Goal: Task Accomplishment & Management: Use online tool/utility

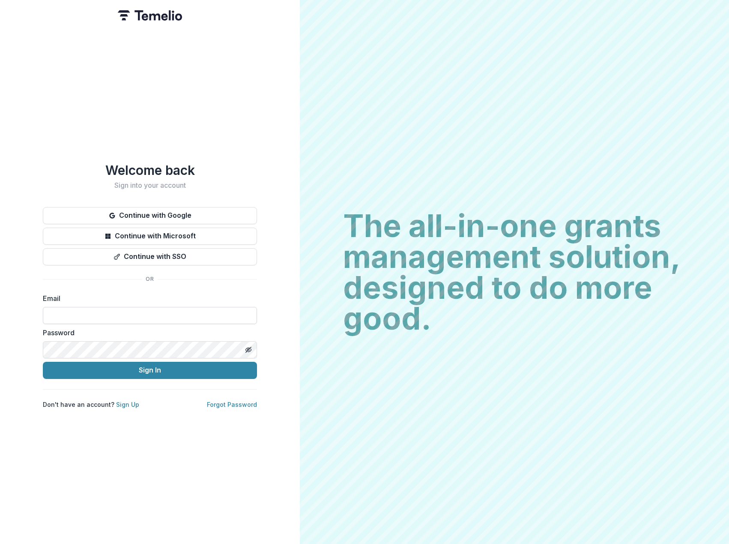
click at [120, 307] on input at bounding box center [150, 315] width 214 height 17
type input "**********"
click at [43, 362] on button "Sign In" at bounding box center [150, 370] width 214 height 17
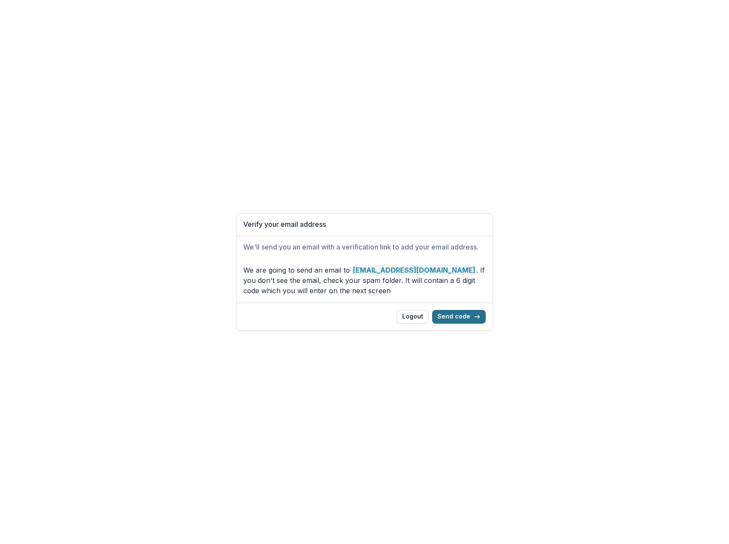
click at [471, 319] on button "Send code" at bounding box center [459, 317] width 54 height 14
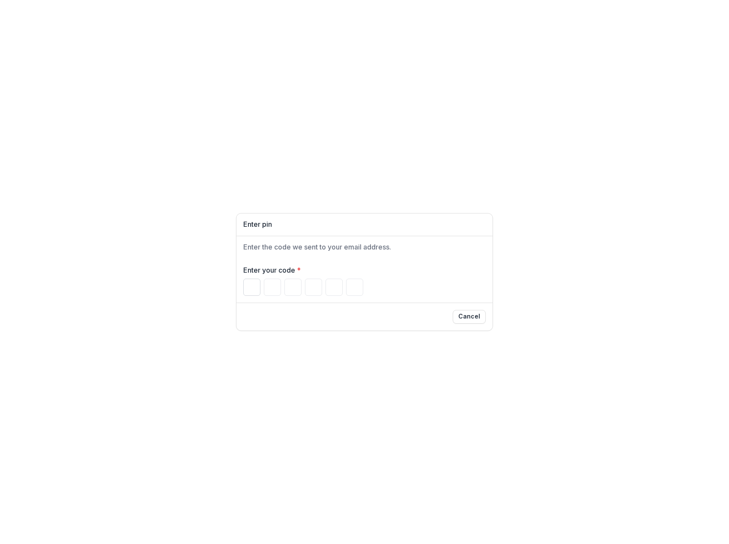
click at [242, 288] on div "Enter your code *" at bounding box center [365, 280] width 256 height 45
click at [246, 288] on input "Please enter your pin code" at bounding box center [251, 287] width 17 height 17
type input "*"
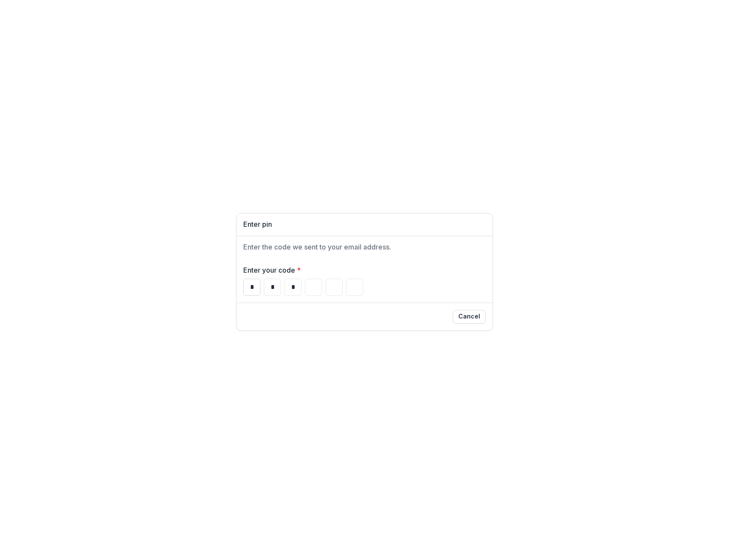
type input "*"
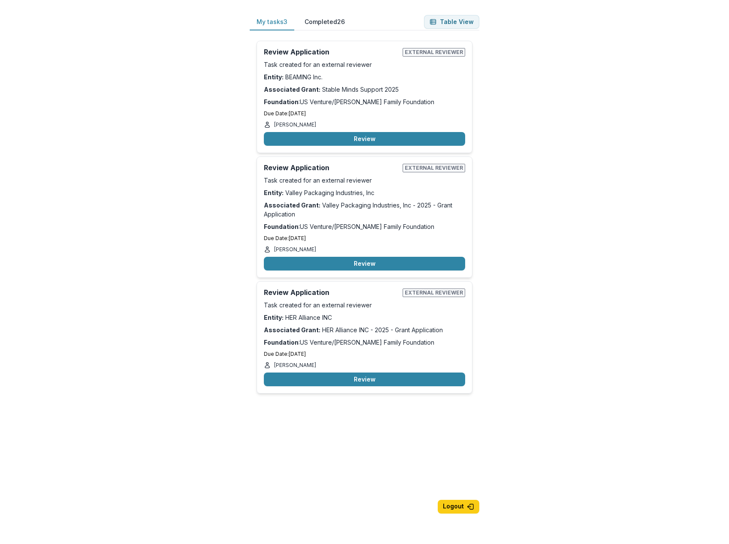
drag, startPoint x: 563, startPoint y: 144, endPoint x: 548, endPoint y: 145, distance: 14.6
click at [563, 144] on div "My tasks 3 Completed 26 Table View Review Application External reviewer Task cr…" at bounding box center [364, 272] width 729 height 544
click at [356, 141] on button "Review" at bounding box center [364, 139] width 201 height 14
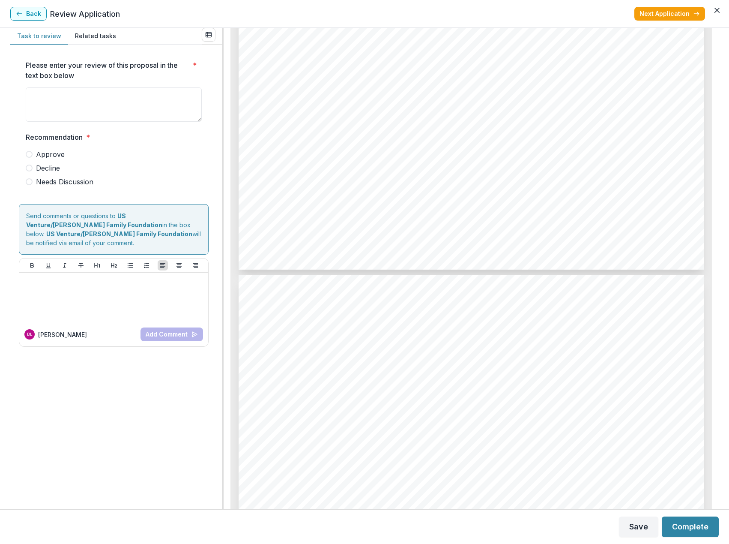
scroll to position [3385, 0]
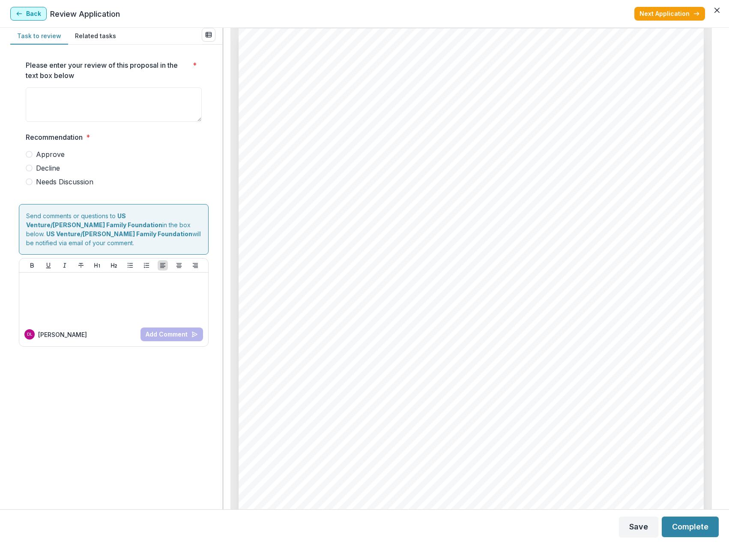
click at [36, 16] on button "Back" at bounding box center [28, 14] width 36 height 14
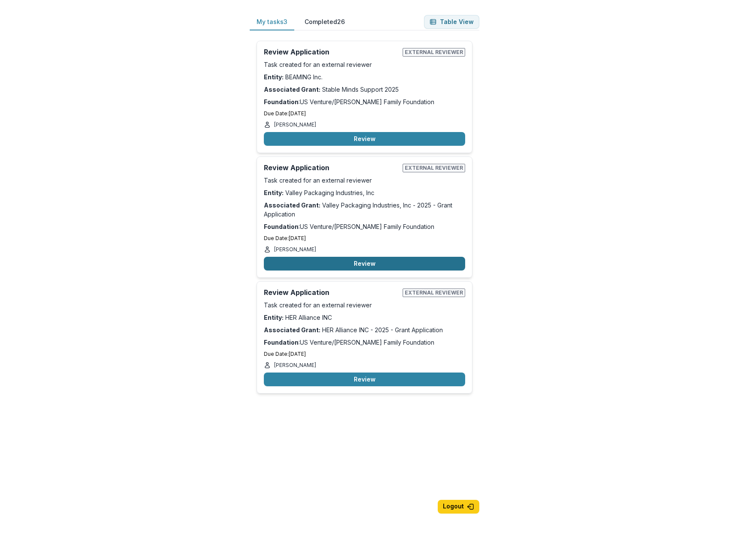
click at [362, 259] on button "Review" at bounding box center [364, 264] width 201 height 14
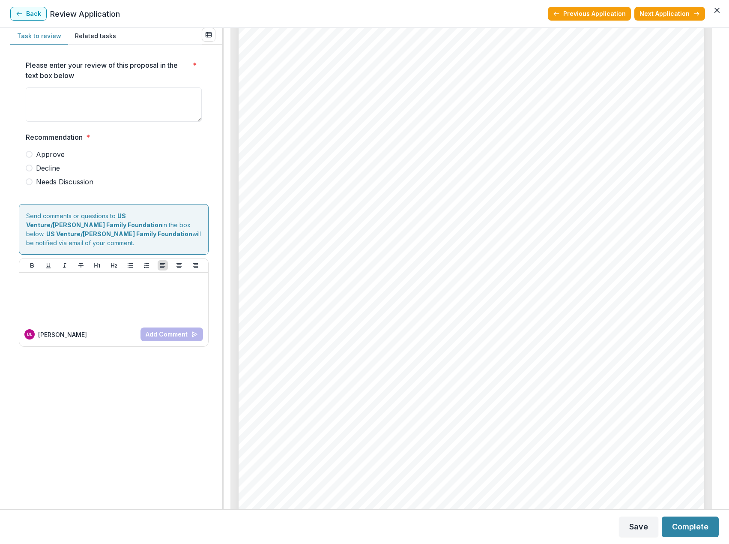
scroll to position [3813, 0]
click at [29, 15] on button "Back" at bounding box center [28, 14] width 36 height 14
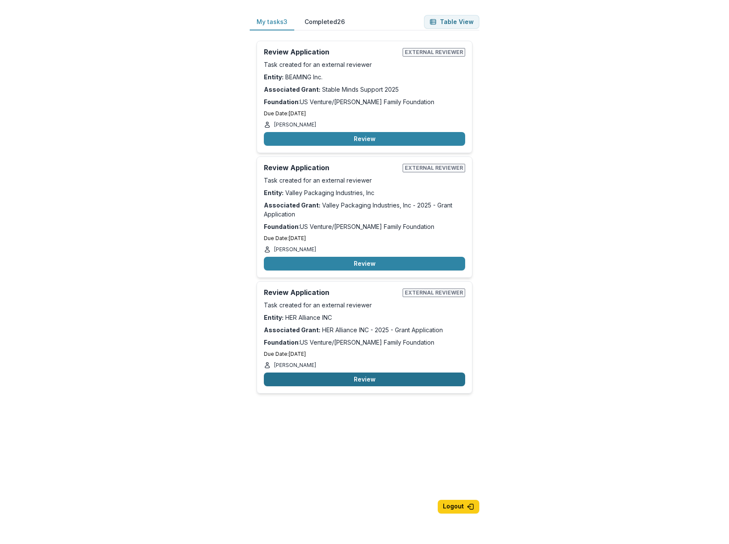
click at [388, 375] on button "Review" at bounding box center [364, 379] width 201 height 14
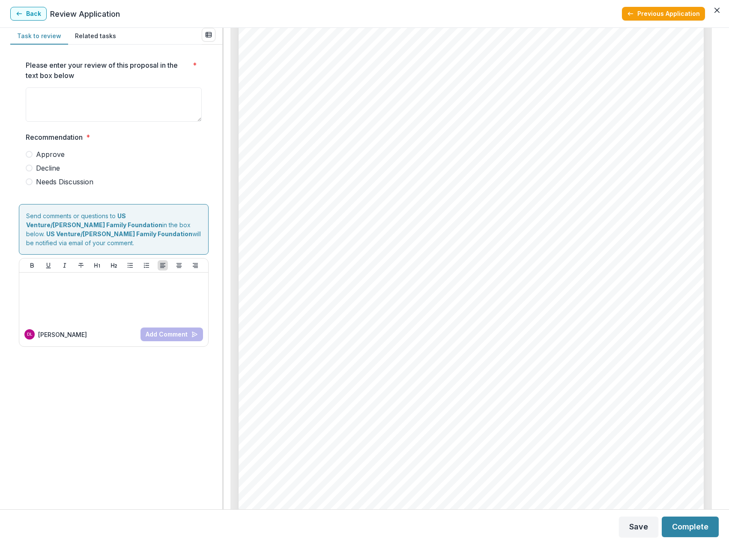
scroll to position [1628, 0]
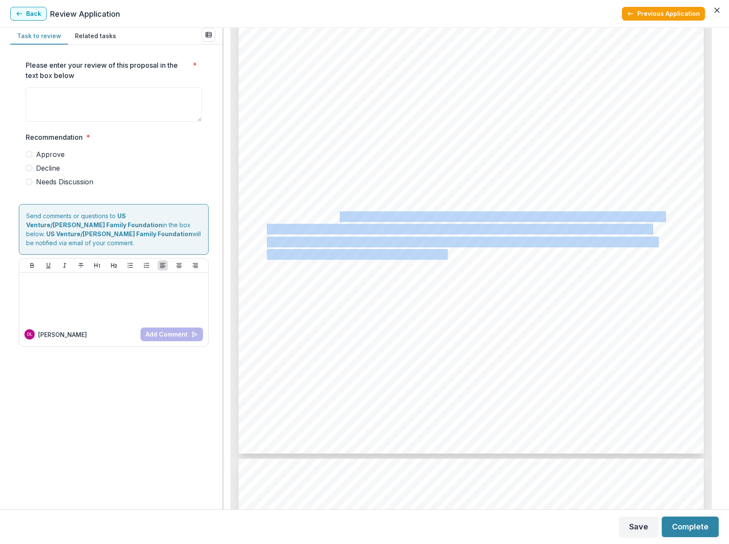
drag, startPoint x: 340, startPoint y: 219, endPoint x: 446, endPoint y: 258, distance: 113.6
click at [446, 258] on div "Page: 3 HER Alliance INC - 2025 - Grant Application Please provide the U.S. Ven…" at bounding box center [471, 124] width 465 height 659
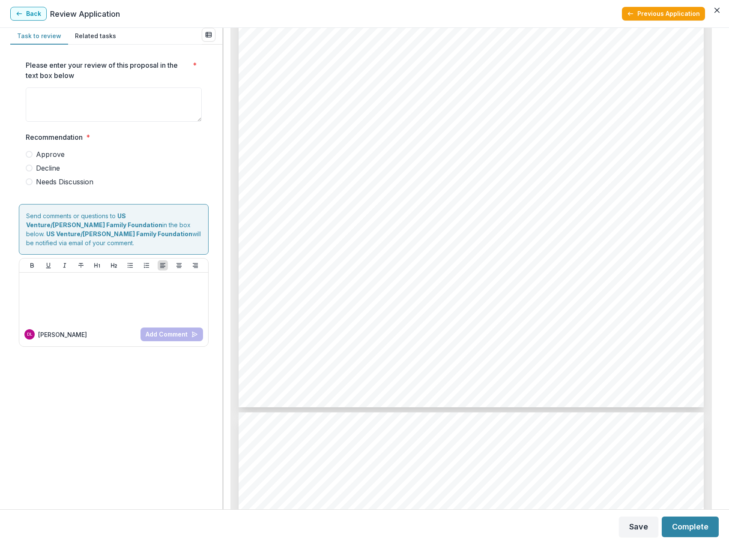
scroll to position [4585, 0]
